Goal: Task Accomplishment & Management: Manage account settings

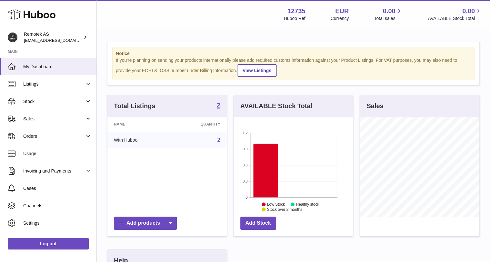
scroll to position [100, 119]
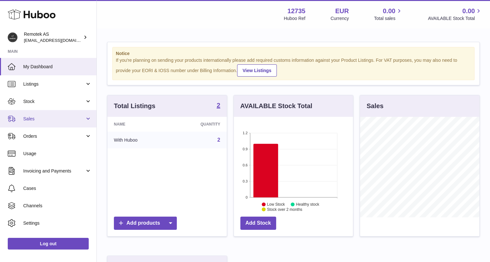
click at [36, 120] on span "Sales" at bounding box center [54, 119] width 62 height 6
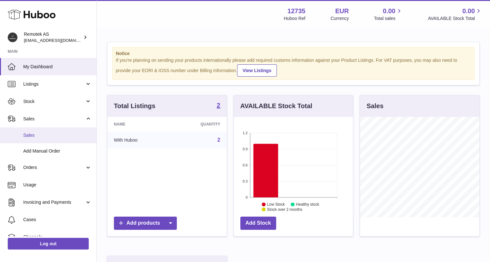
click at [32, 134] on span "Sales" at bounding box center [57, 135] width 68 height 6
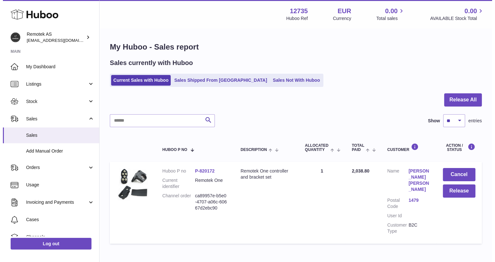
scroll to position [24, 0]
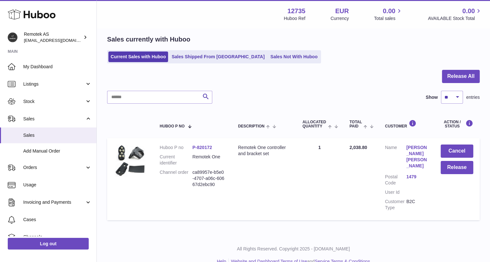
click at [415, 151] on link "Tom Kjeld Berg" at bounding box center [416, 157] width 21 height 25
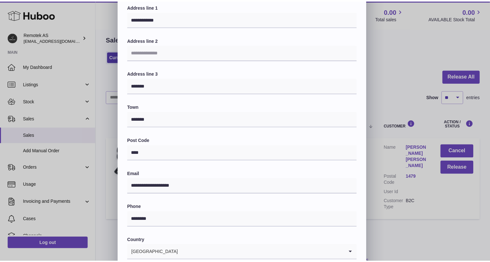
scroll to position [144, 0]
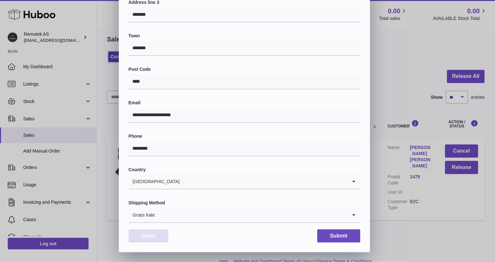
click at [154, 241] on button "Close" at bounding box center [149, 236] width 40 height 13
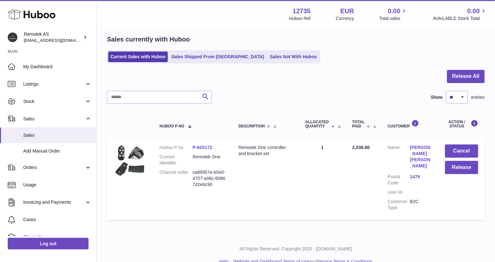
scroll to position [0, 0]
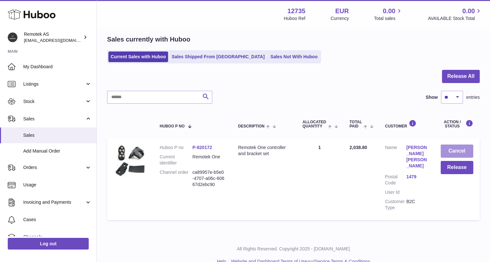
click at [453, 151] on button "Cancel" at bounding box center [456, 151] width 33 height 13
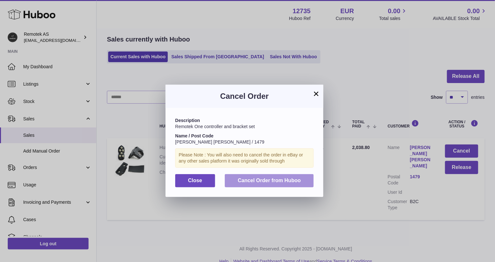
click at [264, 179] on span "Cancel Order from Huboo" at bounding box center [269, 180] width 63 height 5
